Goal: Information Seeking & Learning: Understand process/instructions

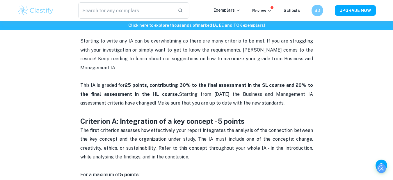
checkbox input "true"
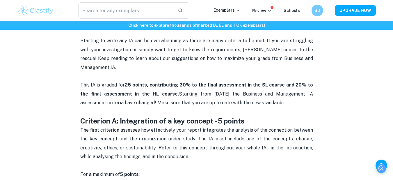
scroll to position [347, 0]
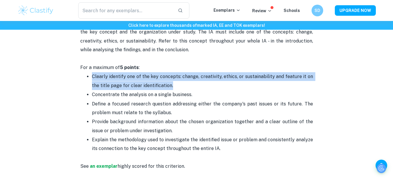
drag, startPoint x: 92, startPoint y: 67, endPoint x: 171, endPoint y: 76, distance: 79.2
click at [171, 76] on p "Clearly identify one of the key concepts: change, creativity, ethics, or sustai…" at bounding box center [202, 81] width 221 height 18
copy span "Clearly identify one of the key concepts: change, creativity, ethics, or sustai…"
click at [128, 100] on p "Define a focused research question addressing either the company's past issues …" at bounding box center [202, 108] width 221 height 18
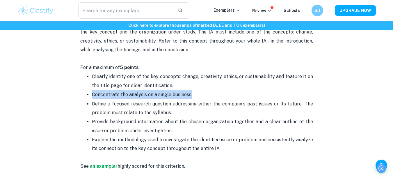
drag, startPoint x: 93, startPoint y: 88, endPoint x: 199, endPoint y: 83, distance: 105.9
click at [199, 90] on p "Concentrate the analysis on a single business." at bounding box center [202, 94] width 221 height 9
copy span "Concentrate the analysis on a single business."
click at [199, 90] on p "Concentrate the analysis on a single business." at bounding box center [202, 94] width 221 height 9
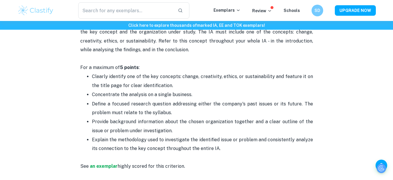
scroll to position [347, 4]
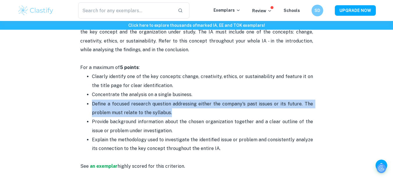
drag, startPoint x: 87, startPoint y: 94, endPoint x: 176, endPoint y: 105, distance: 89.3
click at [176, 105] on ul "Clearly identify one of the key concepts: change, creativity, ethics, or sustai…" at bounding box center [196, 117] width 233 height 90
